Goal: Task Accomplishment & Management: Use online tool/utility

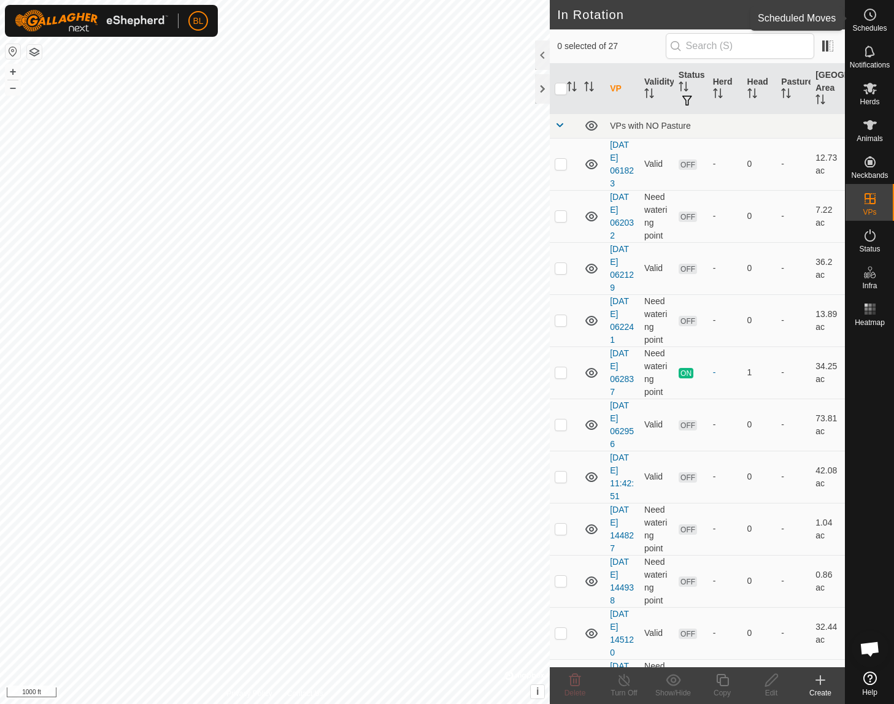
click at [861, 20] on es-schedule-vp-svg-icon at bounding box center [870, 15] width 22 height 20
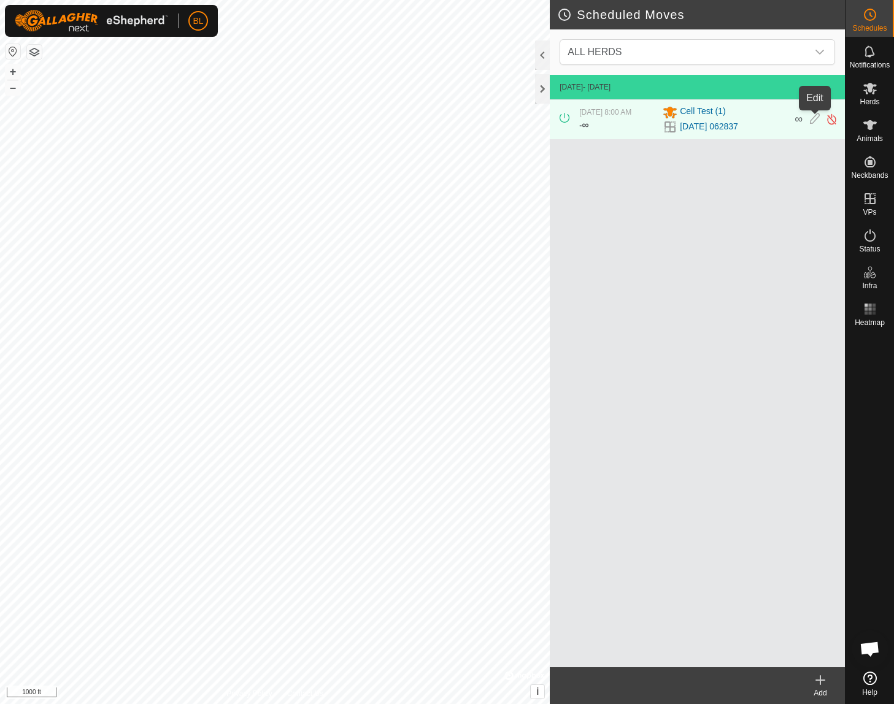
click at [815, 116] on icon at bounding box center [815, 119] width 10 height 13
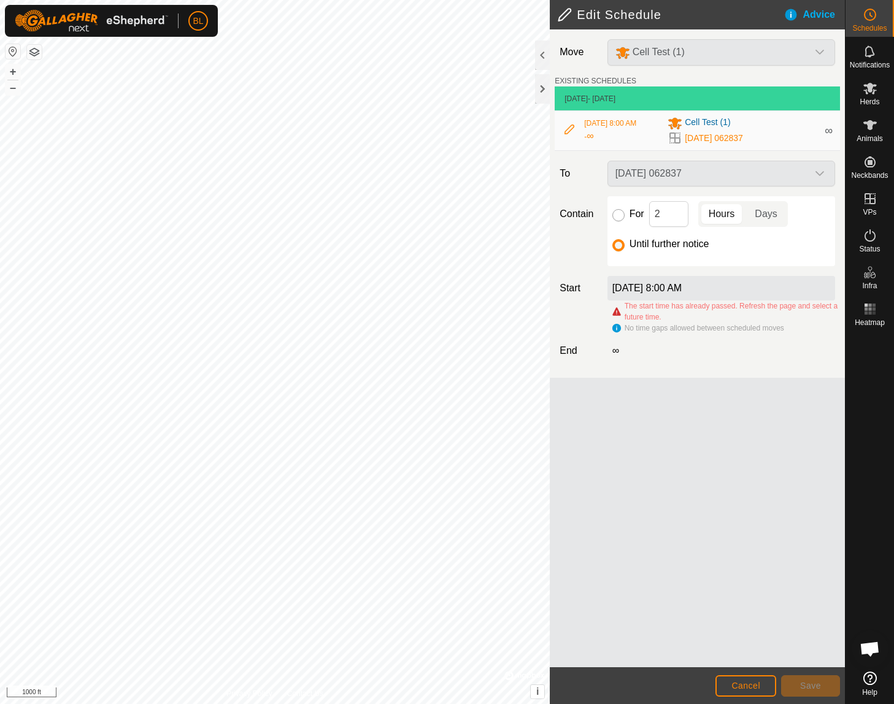
click at [620, 218] on input "For" at bounding box center [618, 215] width 12 height 12
radio input "true"
click at [712, 175] on div "[DATE] 062837" at bounding box center [720, 174] width 237 height 26
click at [766, 178] on div "[DATE] 062837" at bounding box center [720, 174] width 237 height 26
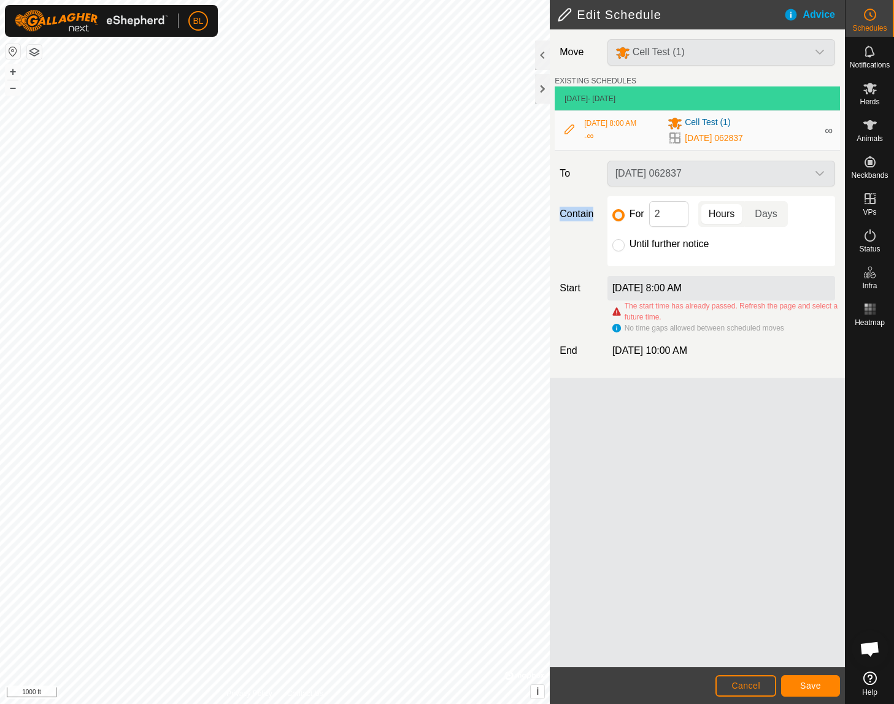
click at [766, 178] on div "[DATE] 062837" at bounding box center [720, 174] width 237 height 26
click at [721, 687] on button "Cancel" at bounding box center [745, 685] width 61 height 21
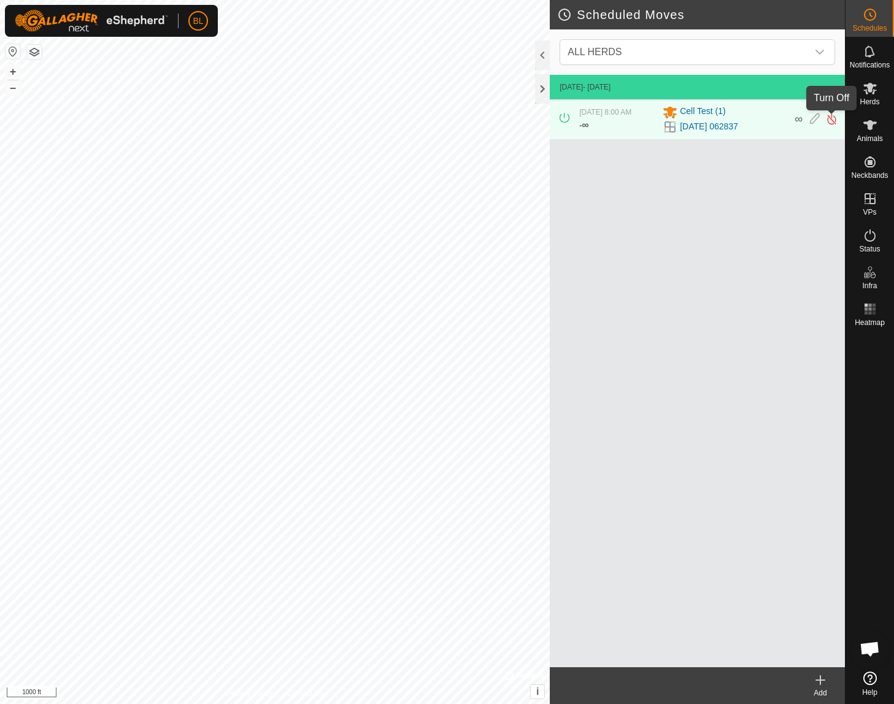
click at [831, 120] on img at bounding box center [832, 119] width 12 height 13
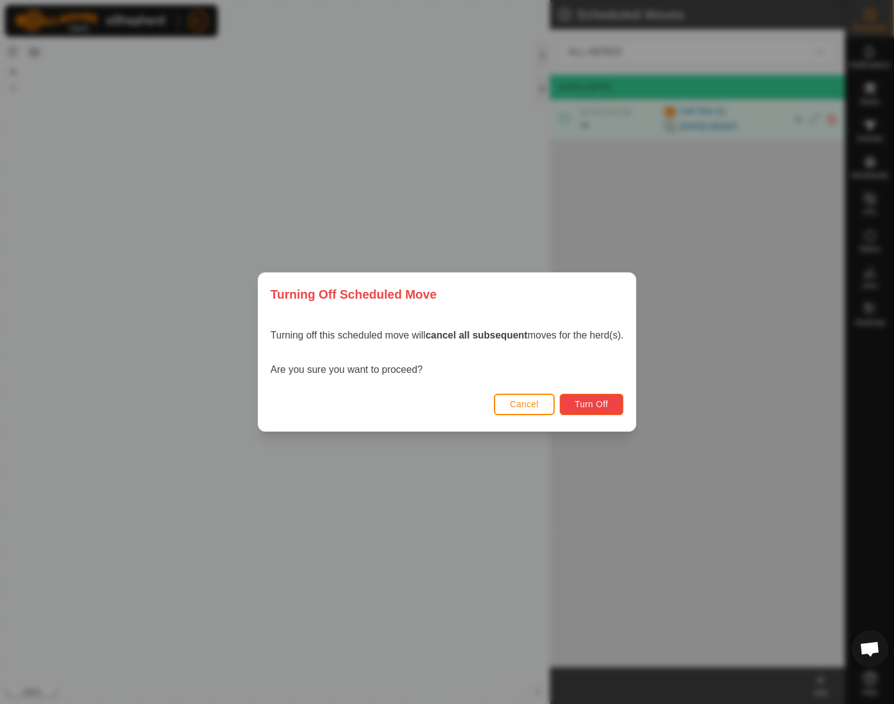
click at [588, 404] on span "Turn Off" at bounding box center [592, 404] width 34 height 10
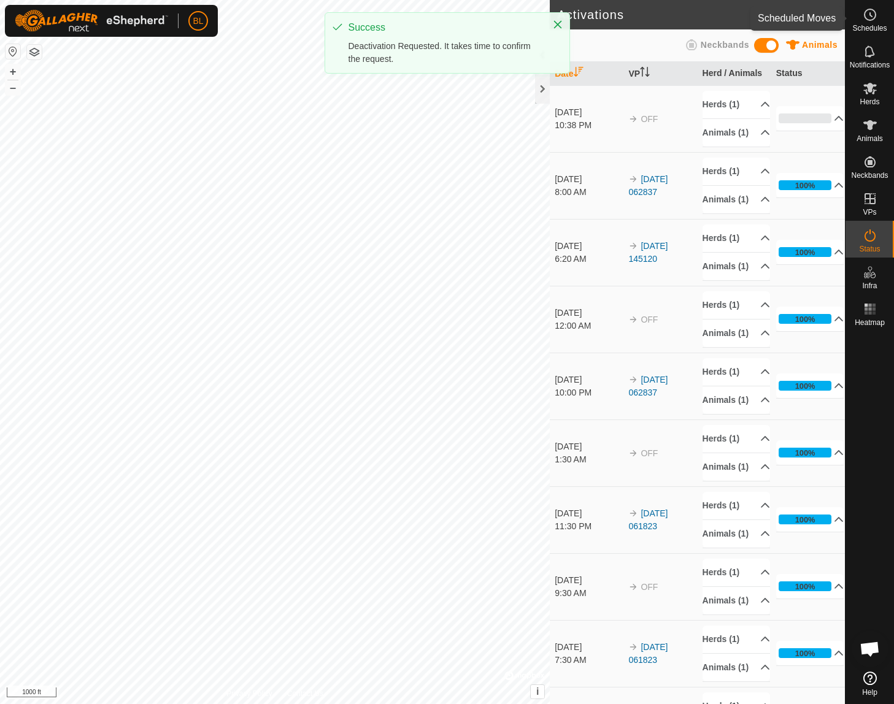
click at [875, 17] on icon at bounding box center [869, 14] width 15 height 15
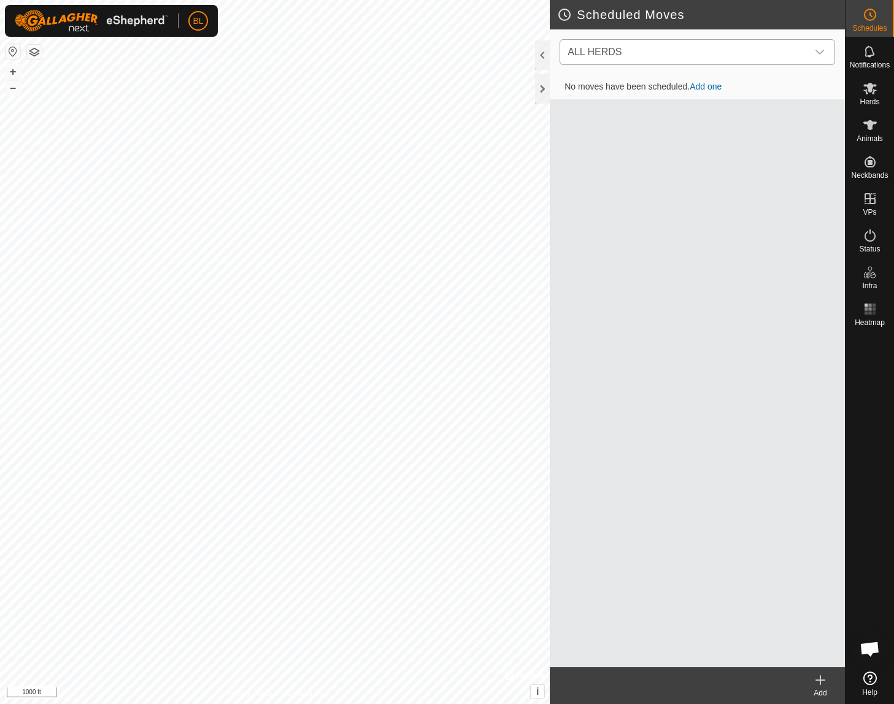
click at [788, 56] on span "ALL HERDS" at bounding box center [685, 52] width 245 height 25
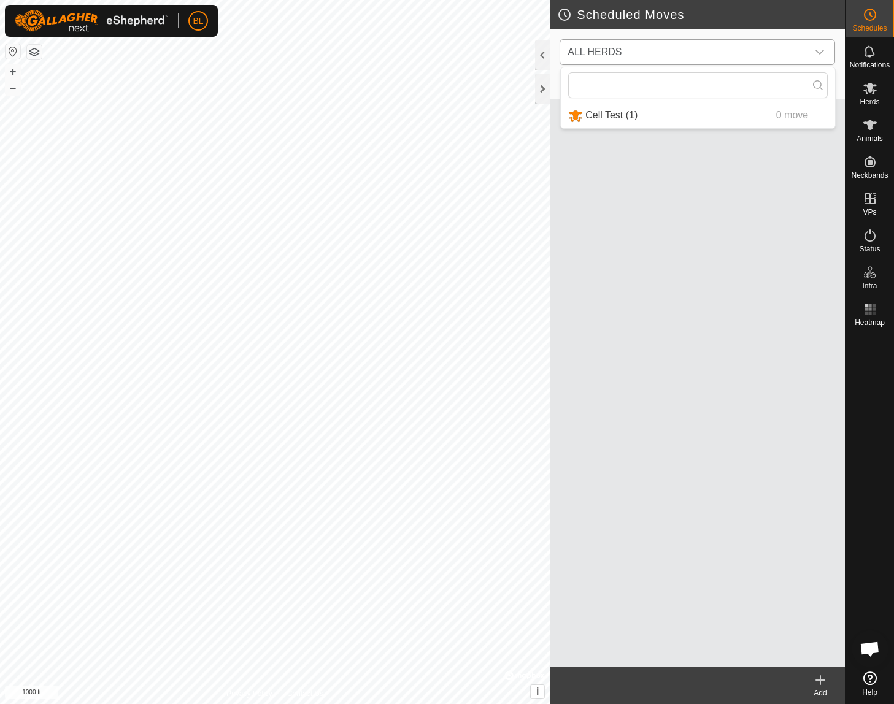
click at [768, 110] on li "Cell Test (1) 0 move" at bounding box center [698, 115] width 274 height 25
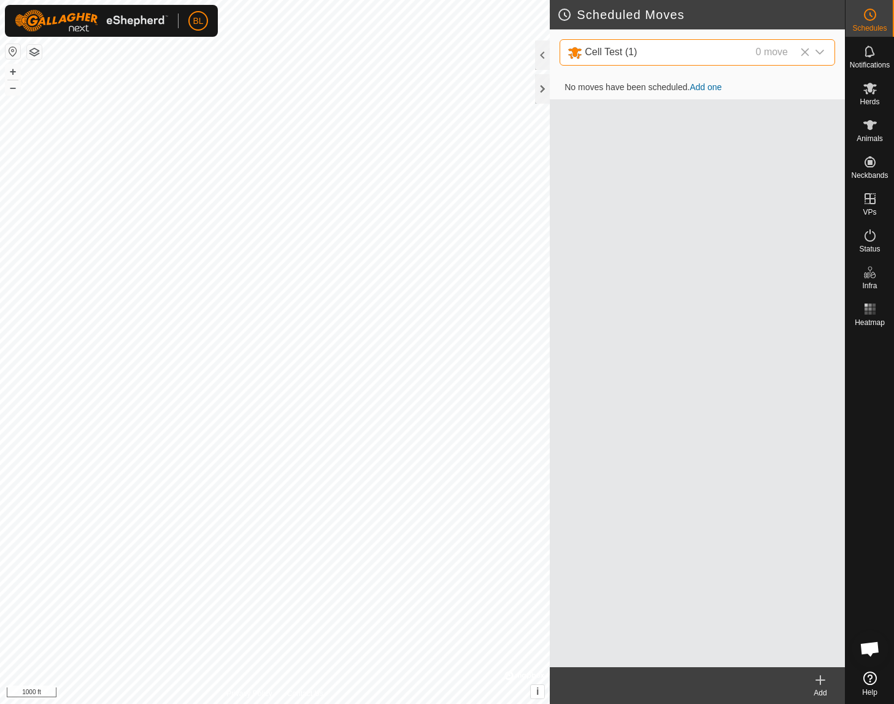
click at [705, 84] on link "Add one" at bounding box center [706, 87] width 32 height 10
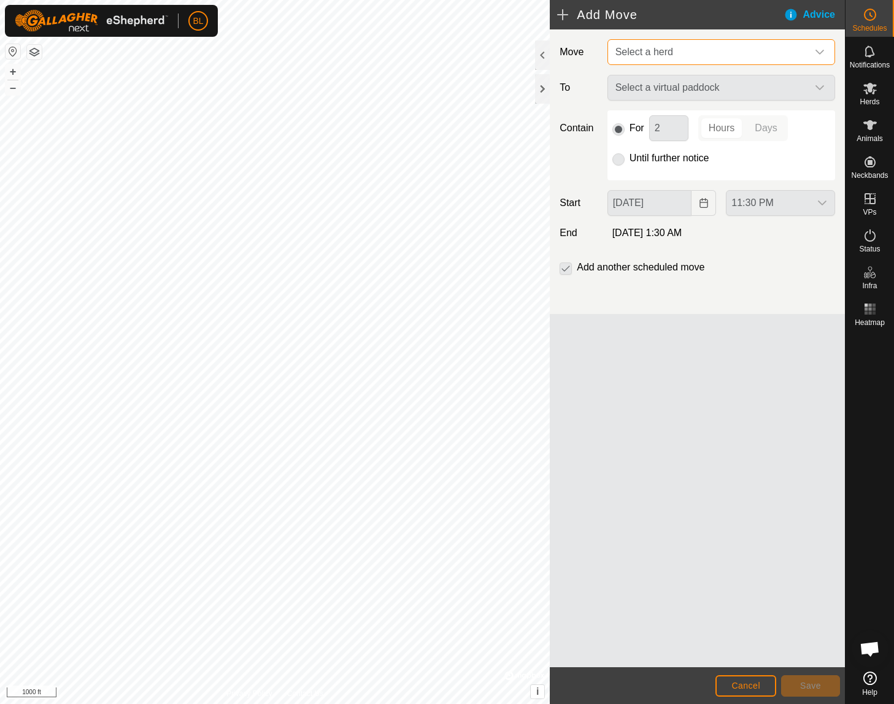
click at [728, 56] on span "Select a herd" at bounding box center [708, 52] width 197 height 25
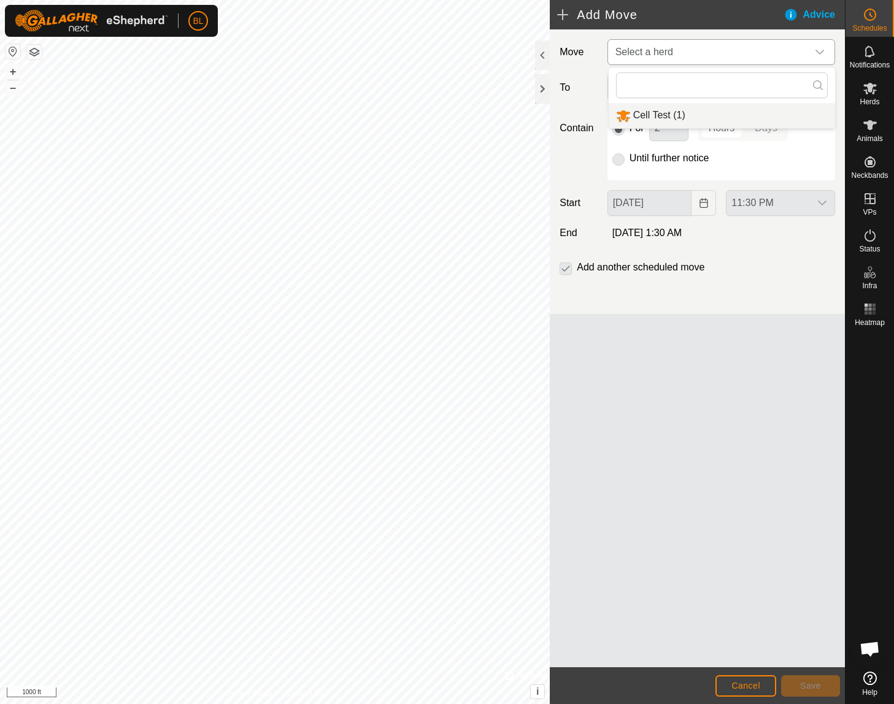
click at [713, 117] on li "Cell Test (1)" at bounding box center [722, 115] width 226 height 25
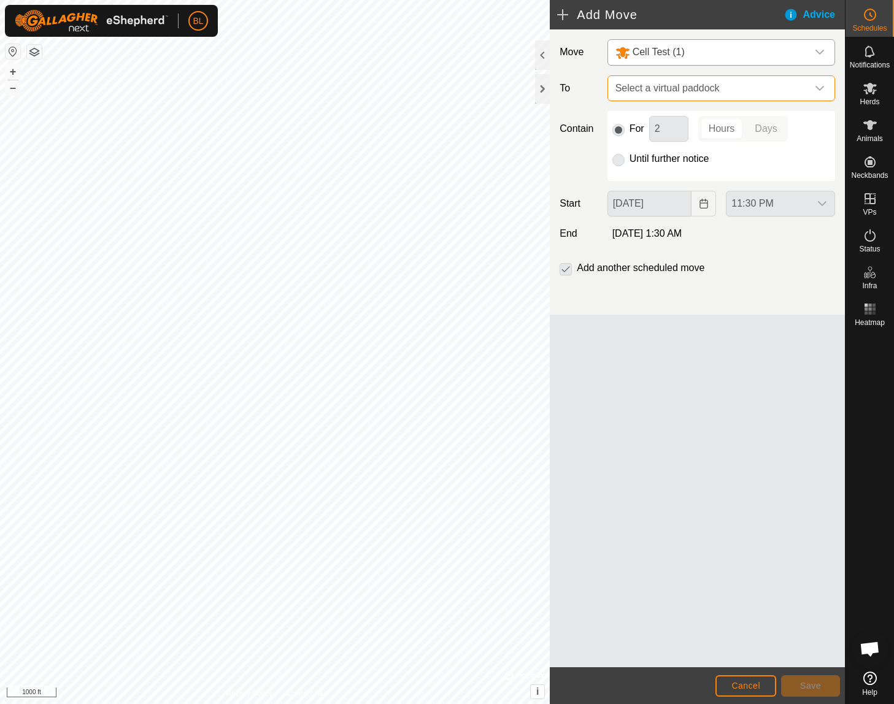
click at [722, 96] on span "Select a virtual paddock" at bounding box center [708, 88] width 197 height 25
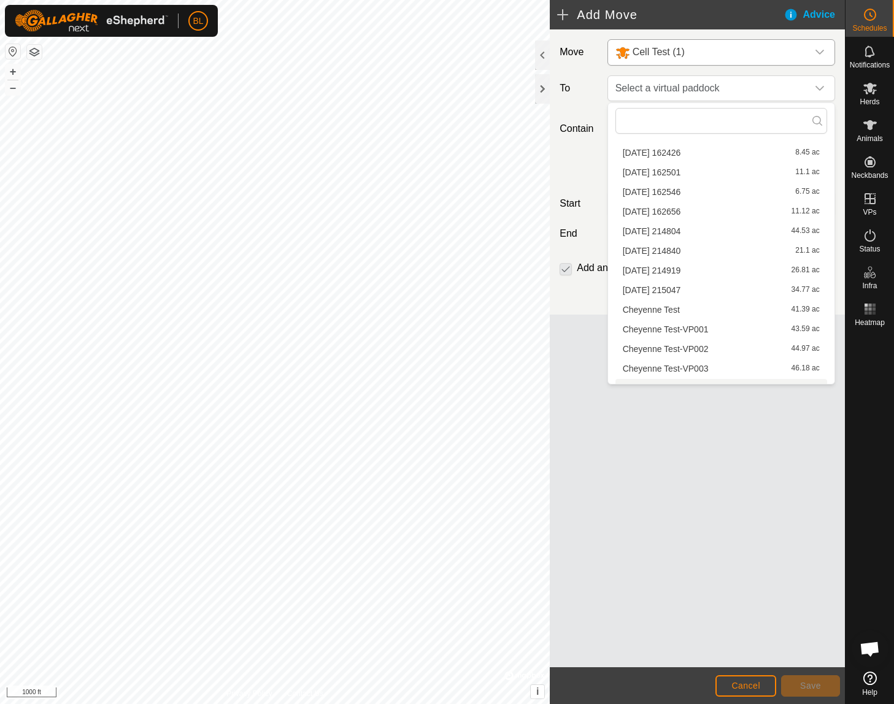
scroll to position [312, 0]
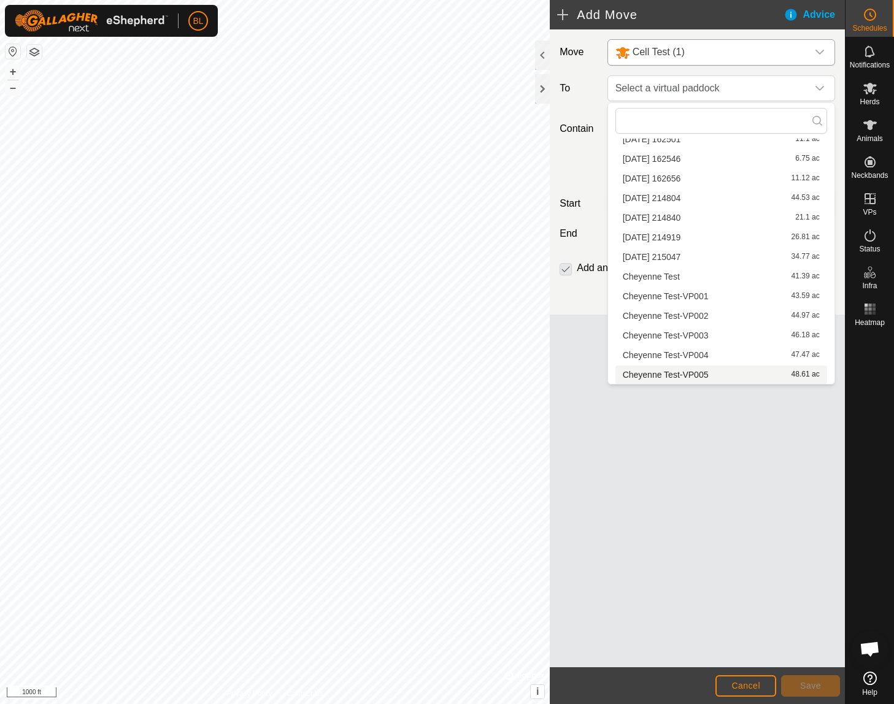
click at [680, 371] on li "Cheyenne Test-VP005 48.61 ac" at bounding box center [721, 375] width 212 height 18
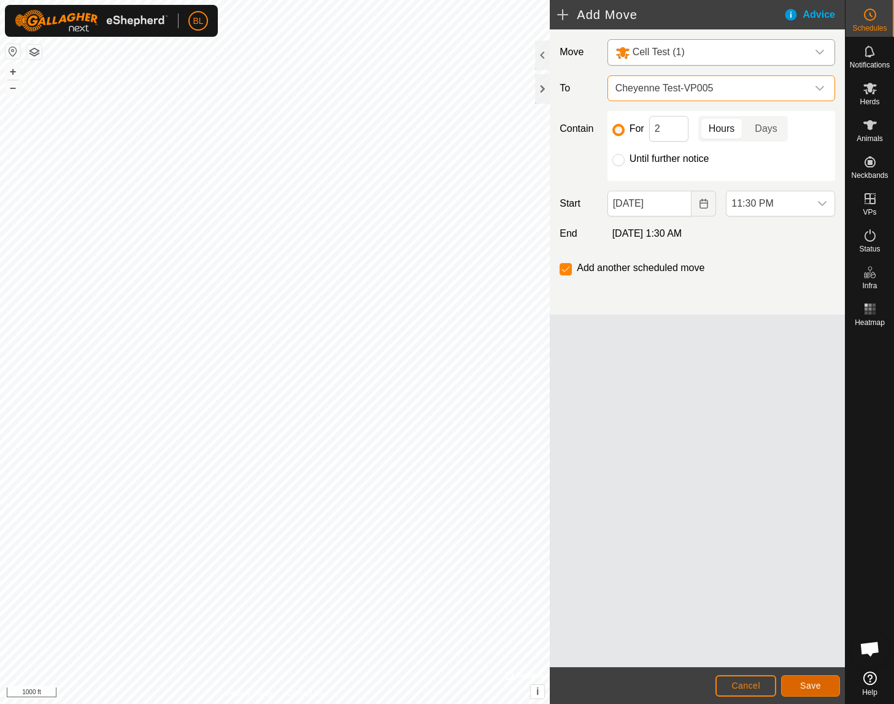
click at [804, 687] on span "Save" at bounding box center [810, 686] width 21 height 10
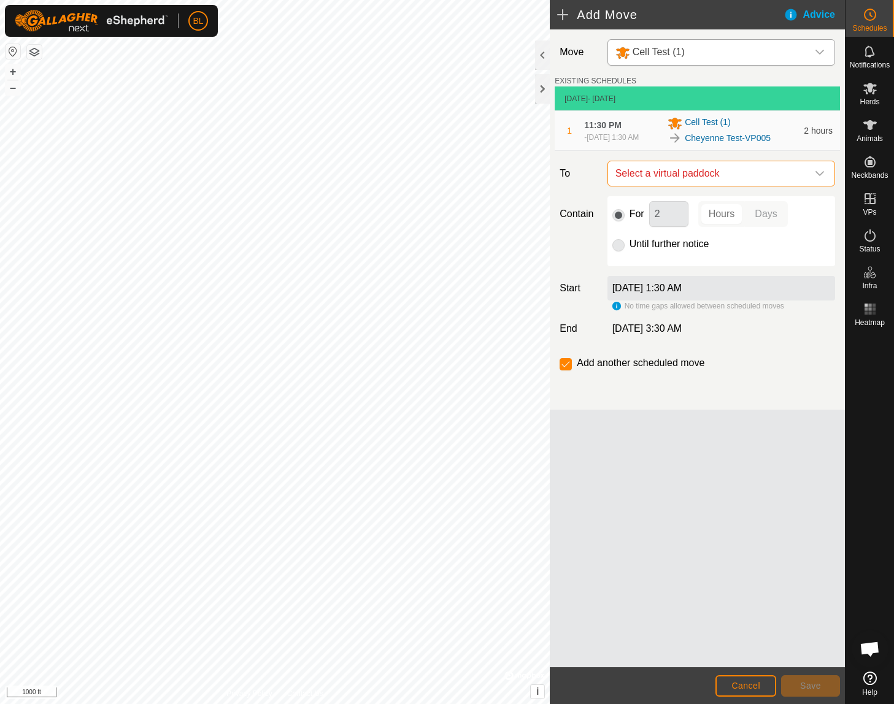
click at [794, 176] on span "Select a virtual paddock" at bounding box center [708, 173] width 197 height 25
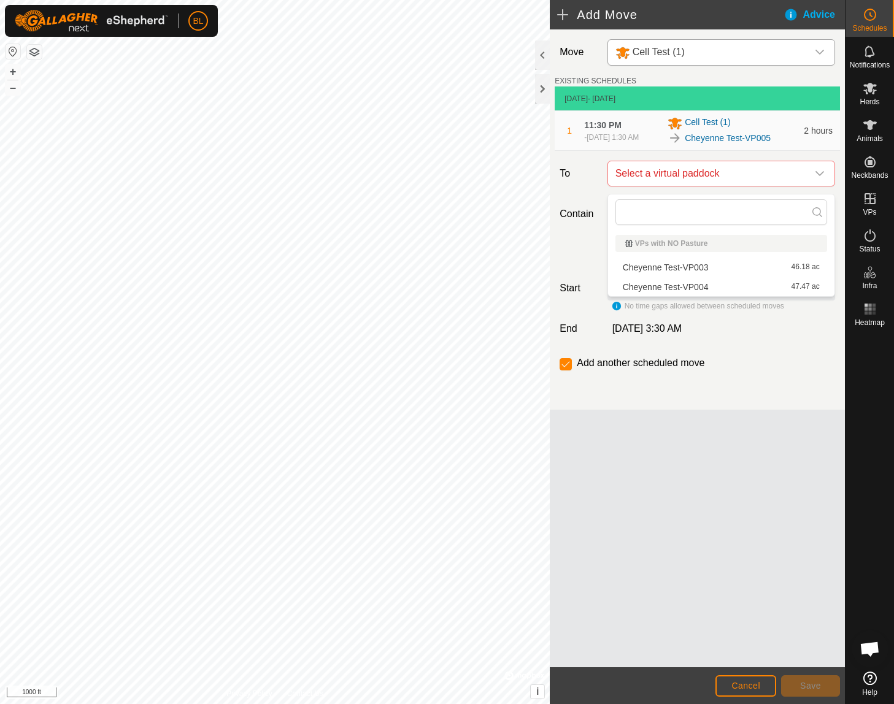
click at [751, 289] on li "Cheyenne Test-VP004 47.47 ac" at bounding box center [721, 287] width 212 height 18
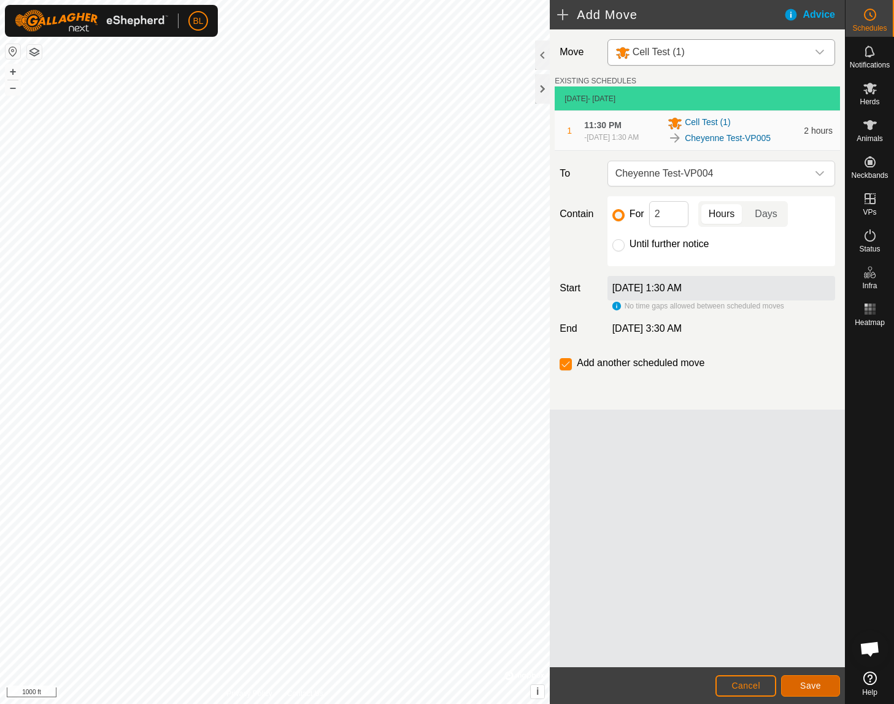
click at [796, 686] on button "Save" at bounding box center [810, 685] width 59 height 21
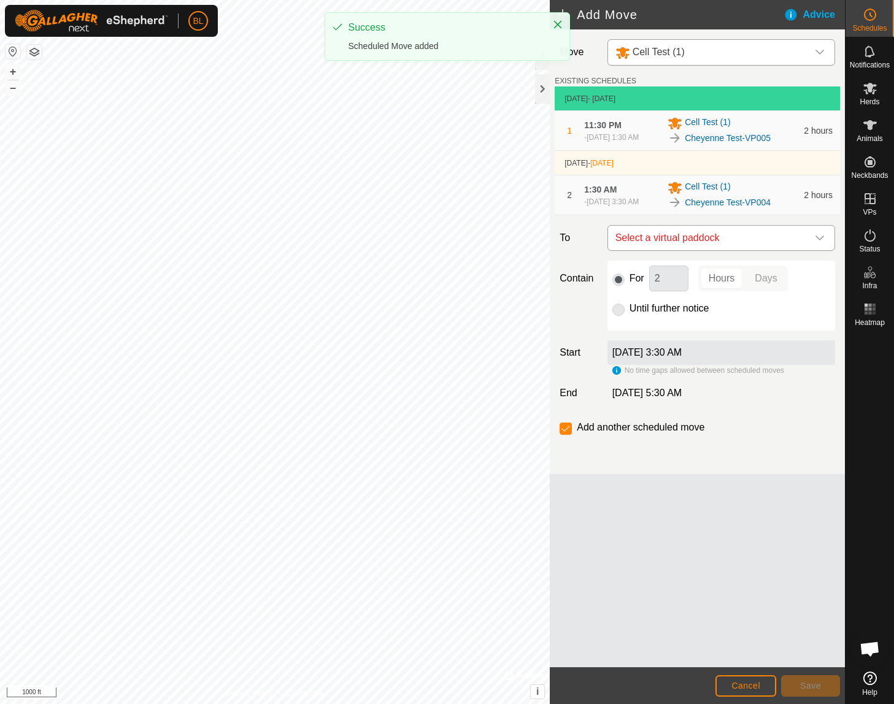
click at [788, 244] on span "Select a virtual paddock" at bounding box center [708, 238] width 197 height 25
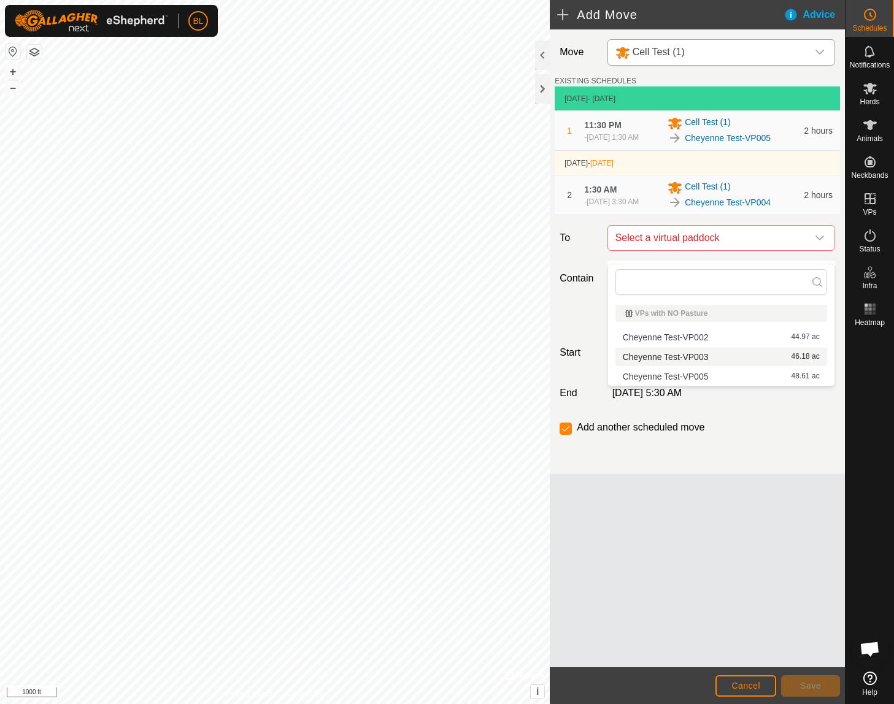
click at [739, 354] on li "Cheyenne Test-VP003 46.18 ac" at bounding box center [721, 357] width 212 height 18
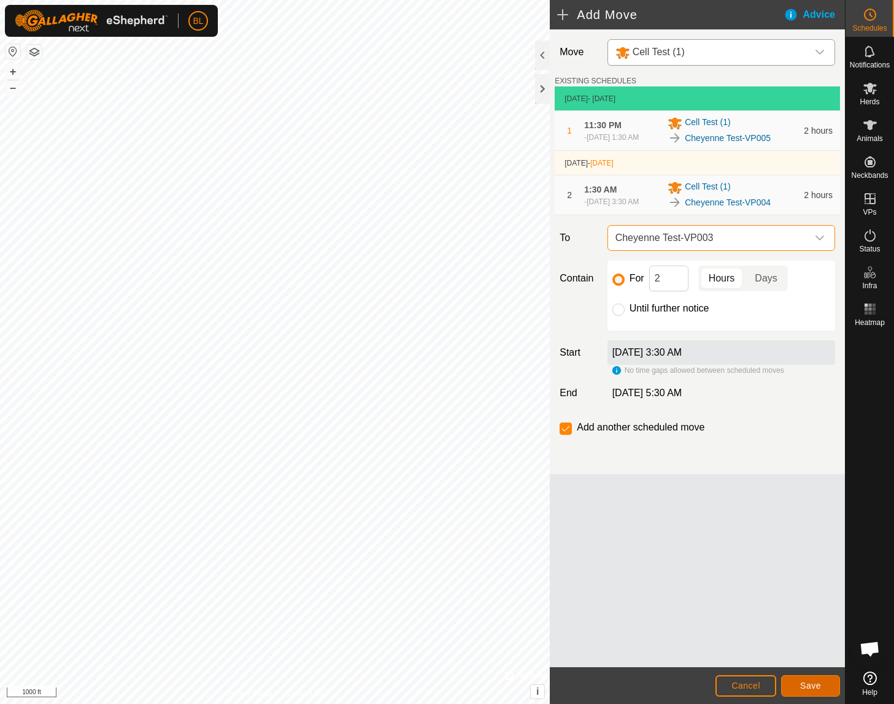
click at [800, 694] on button "Save" at bounding box center [810, 685] width 59 height 21
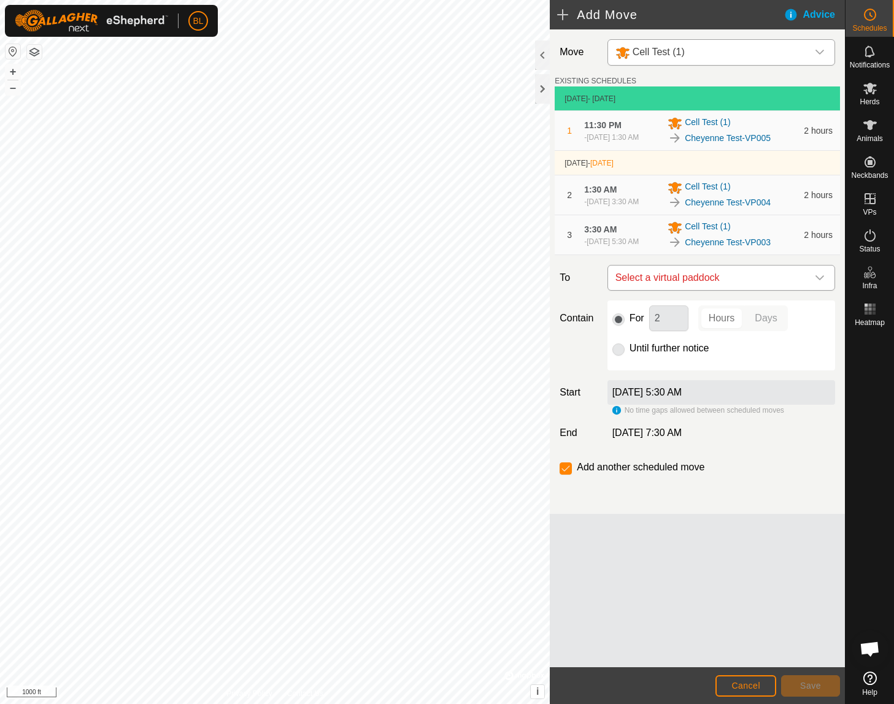
click at [807, 290] on div "dropdown trigger" at bounding box center [819, 278] width 25 height 25
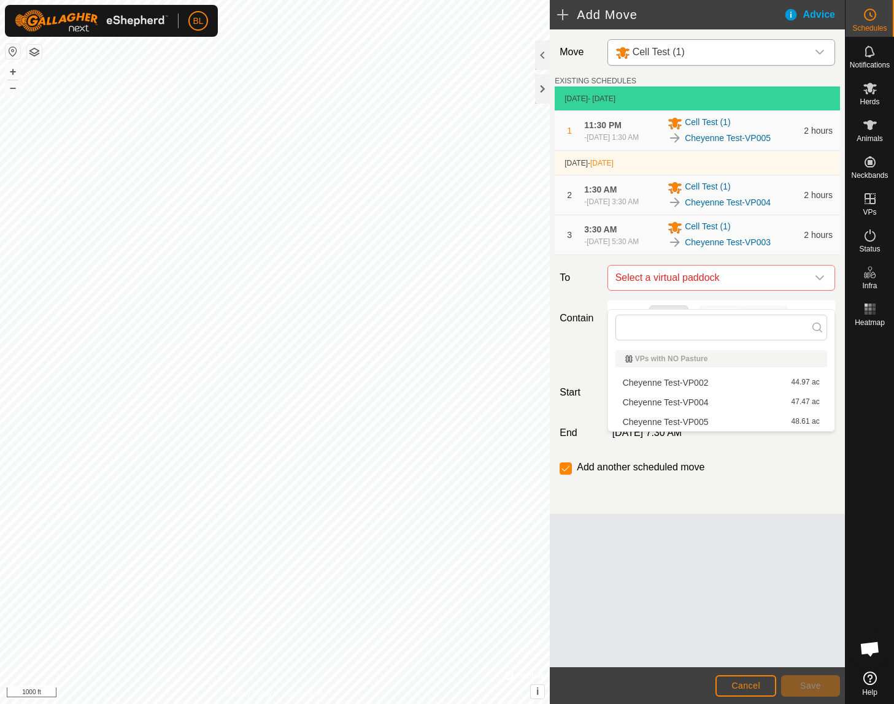
click at [774, 379] on li "Cheyenne Test-VP002 44.97 ac" at bounding box center [721, 383] width 212 height 18
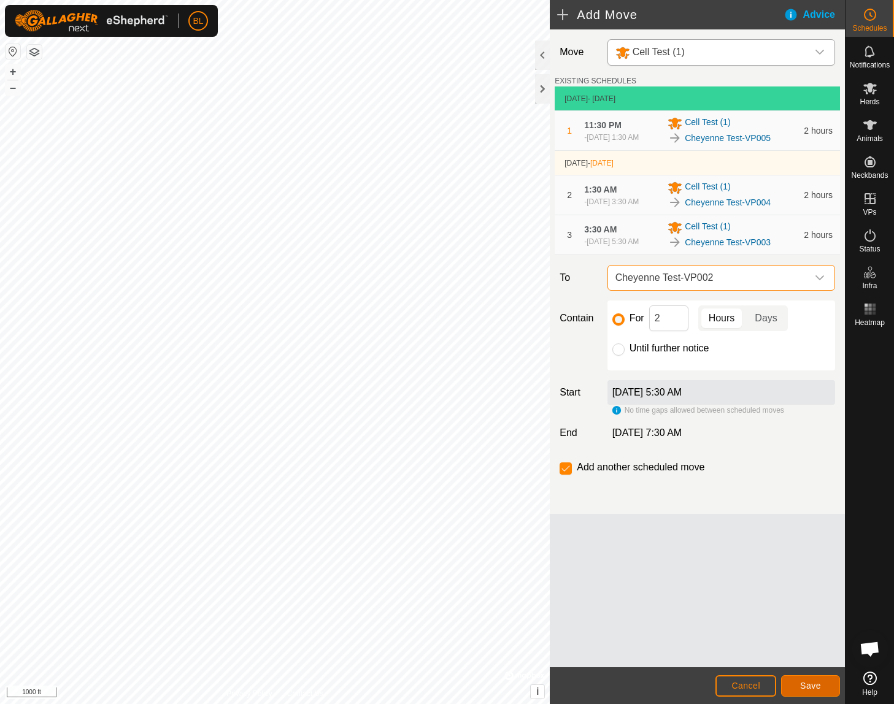
click at [793, 688] on button "Save" at bounding box center [810, 685] width 59 height 21
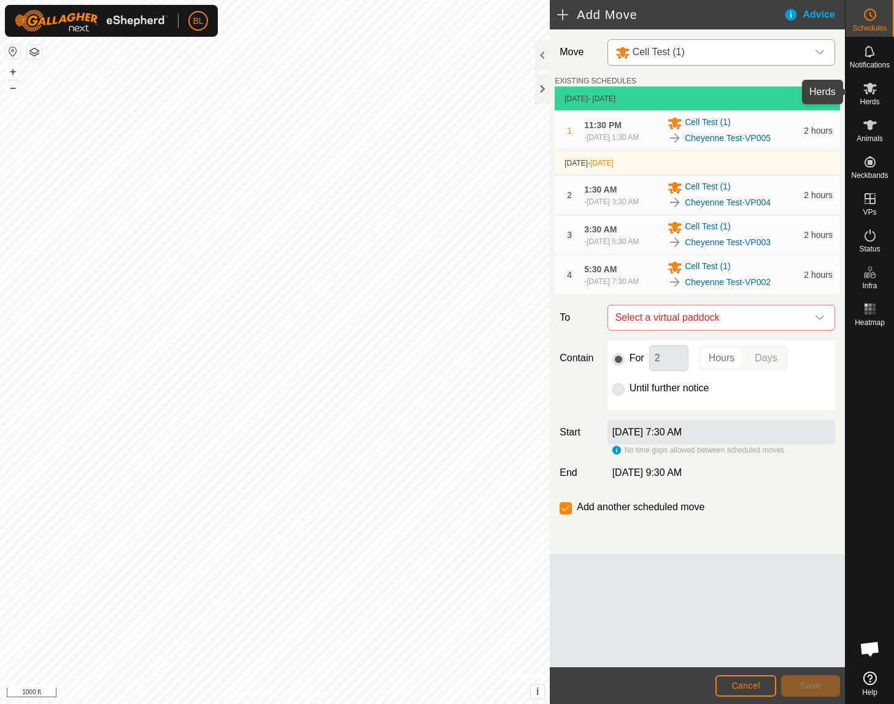
click at [878, 97] on es-mob-svg-icon at bounding box center [870, 89] width 22 height 20
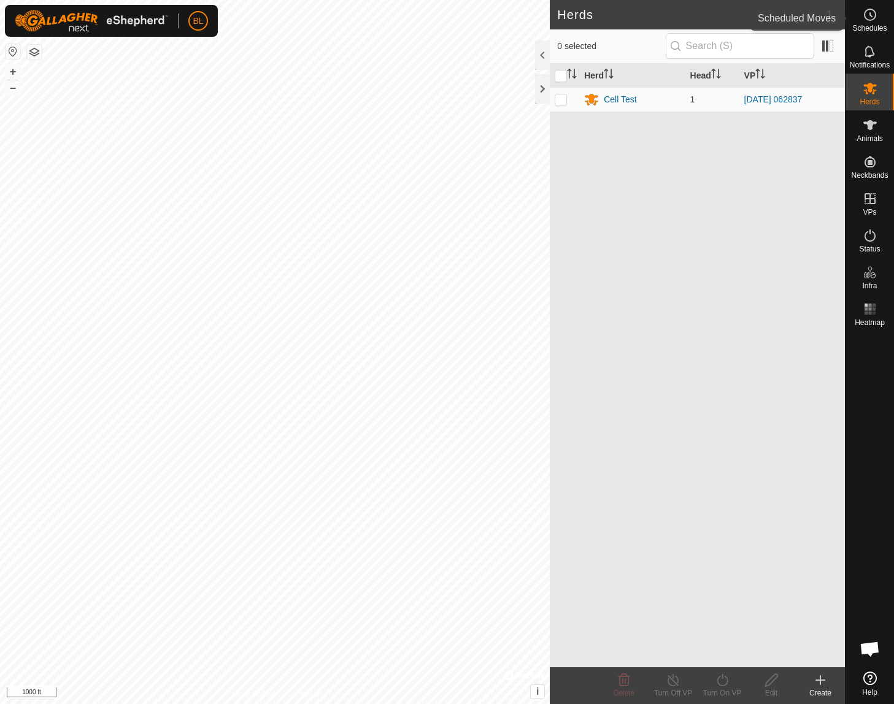
click at [870, 18] on icon at bounding box center [869, 14] width 15 height 15
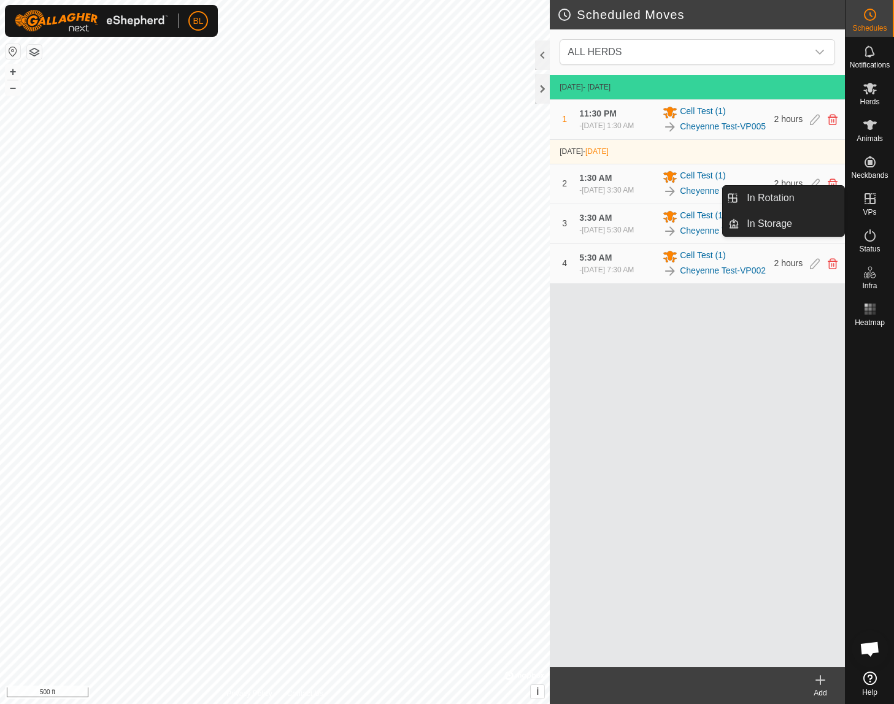
click at [879, 215] on div "VPs" at bounding box center [869, 202] width 48 height 37
click at [815, 209] on link "In Rotation" at bounding box center [791, 198] width 105 height 25
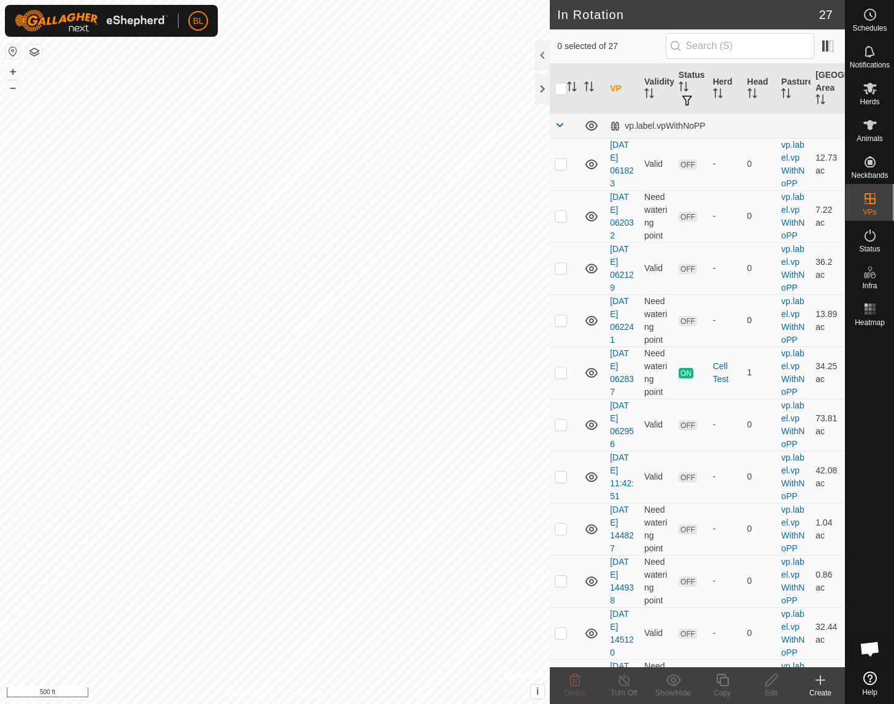
click at [816, 682] on icon at bounding box center [820, 680] width 15 height 15
